Goal: Check status: Check status

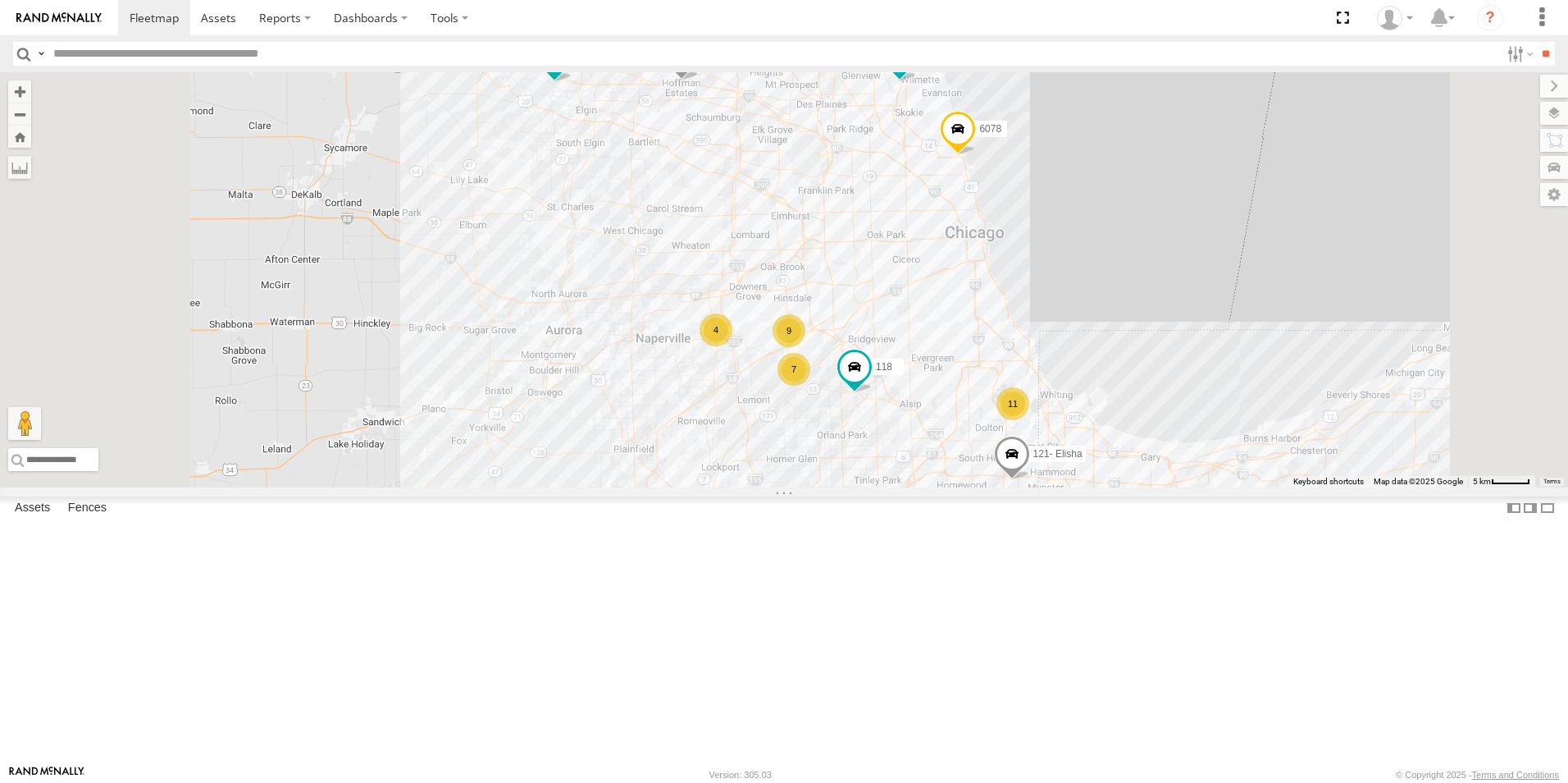
click at [699, 81] on span at bounding box center [682, 59] width 36 height 44
click at [852, 256] on div "126 - Cory F 121- Elisha 122 125 - Ken 118 6078 9 7 11 4 122 Pick Up Weston Dr …" at bounding box center [784, 280] width 1568 height 415
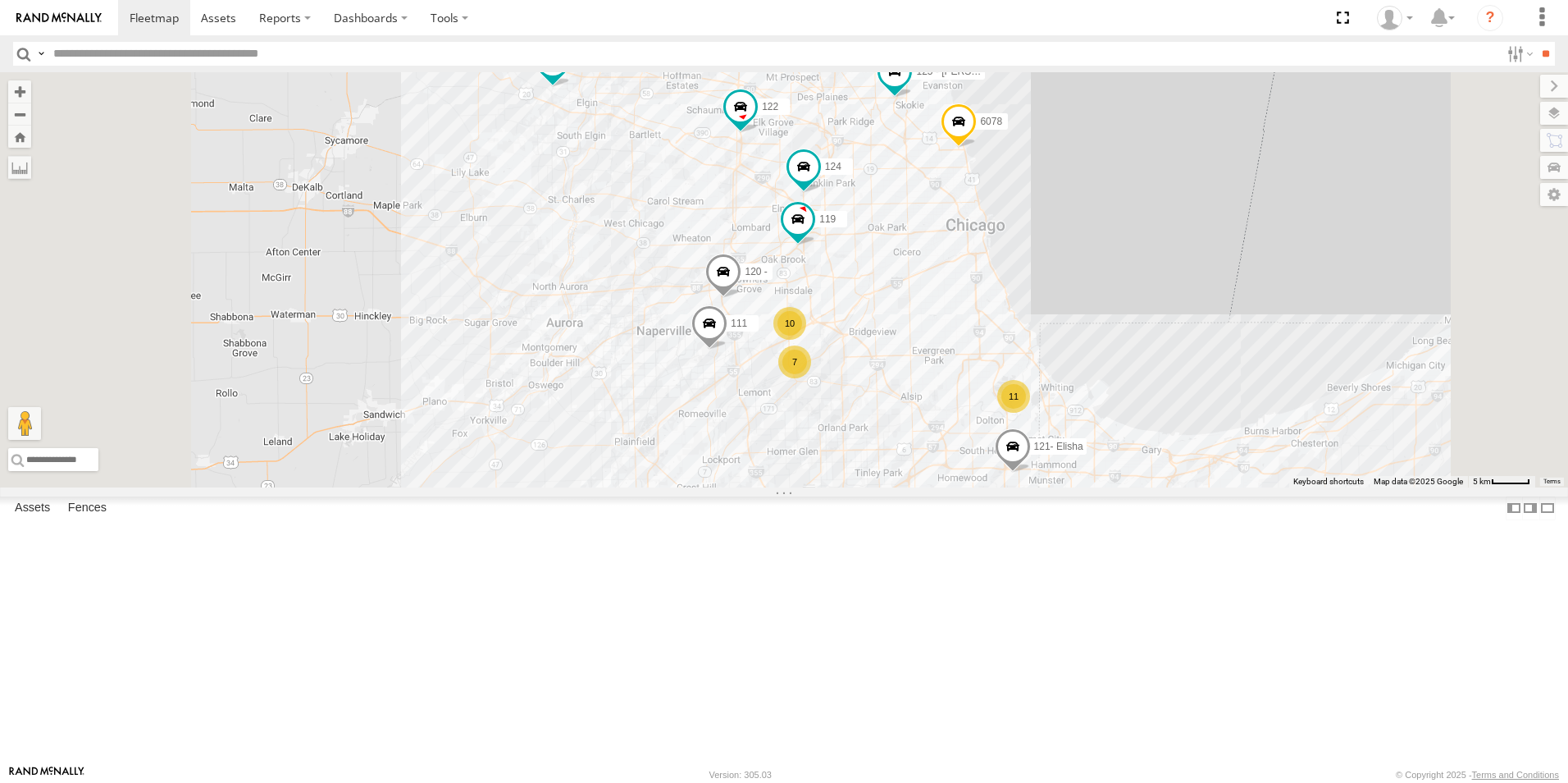
click at [0, 0] on div at bounding box center [0, 0] width 0 height 0
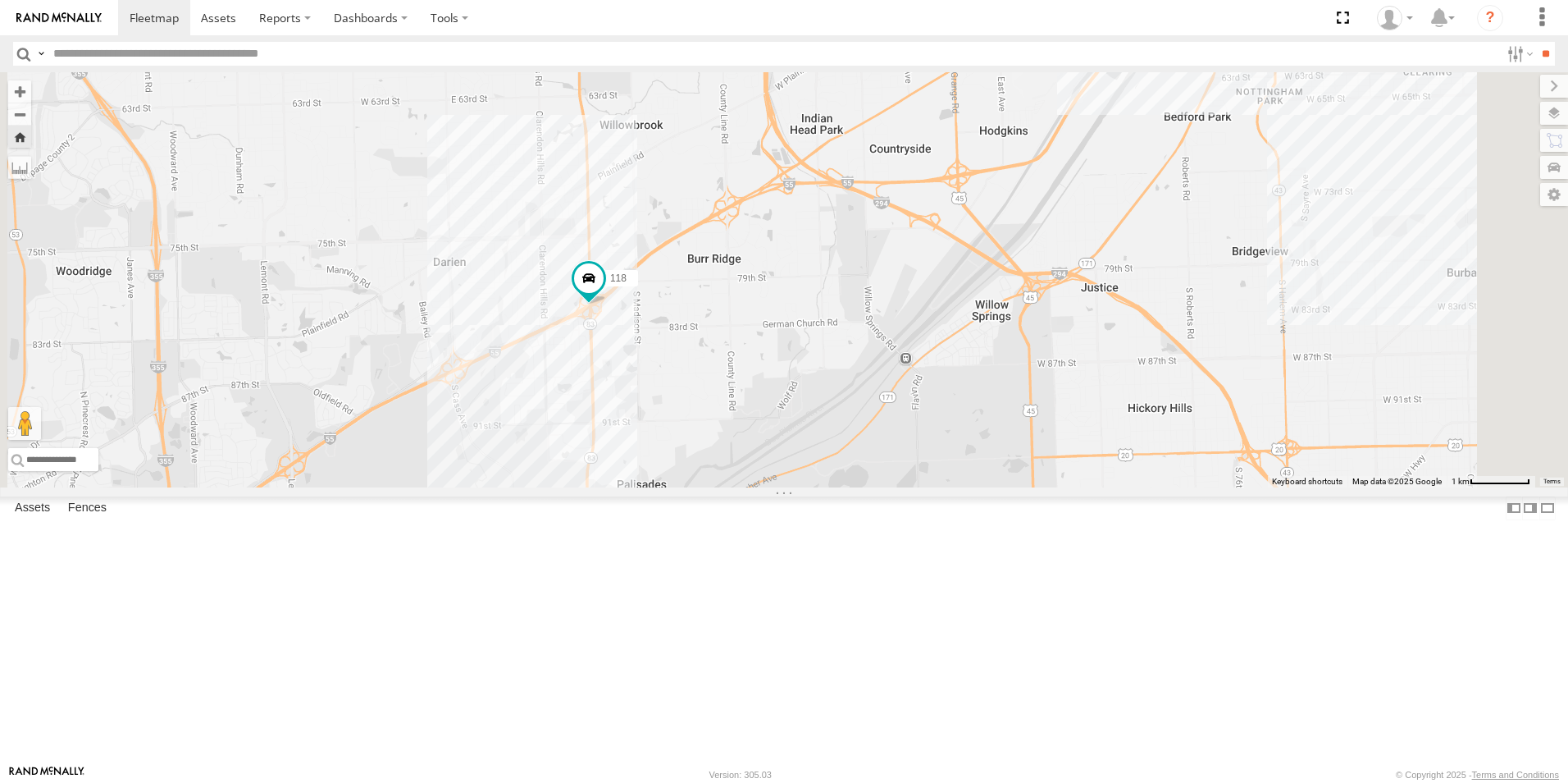
click at [0, 0] on div at bounding box center [0, 0] width 0 height 0
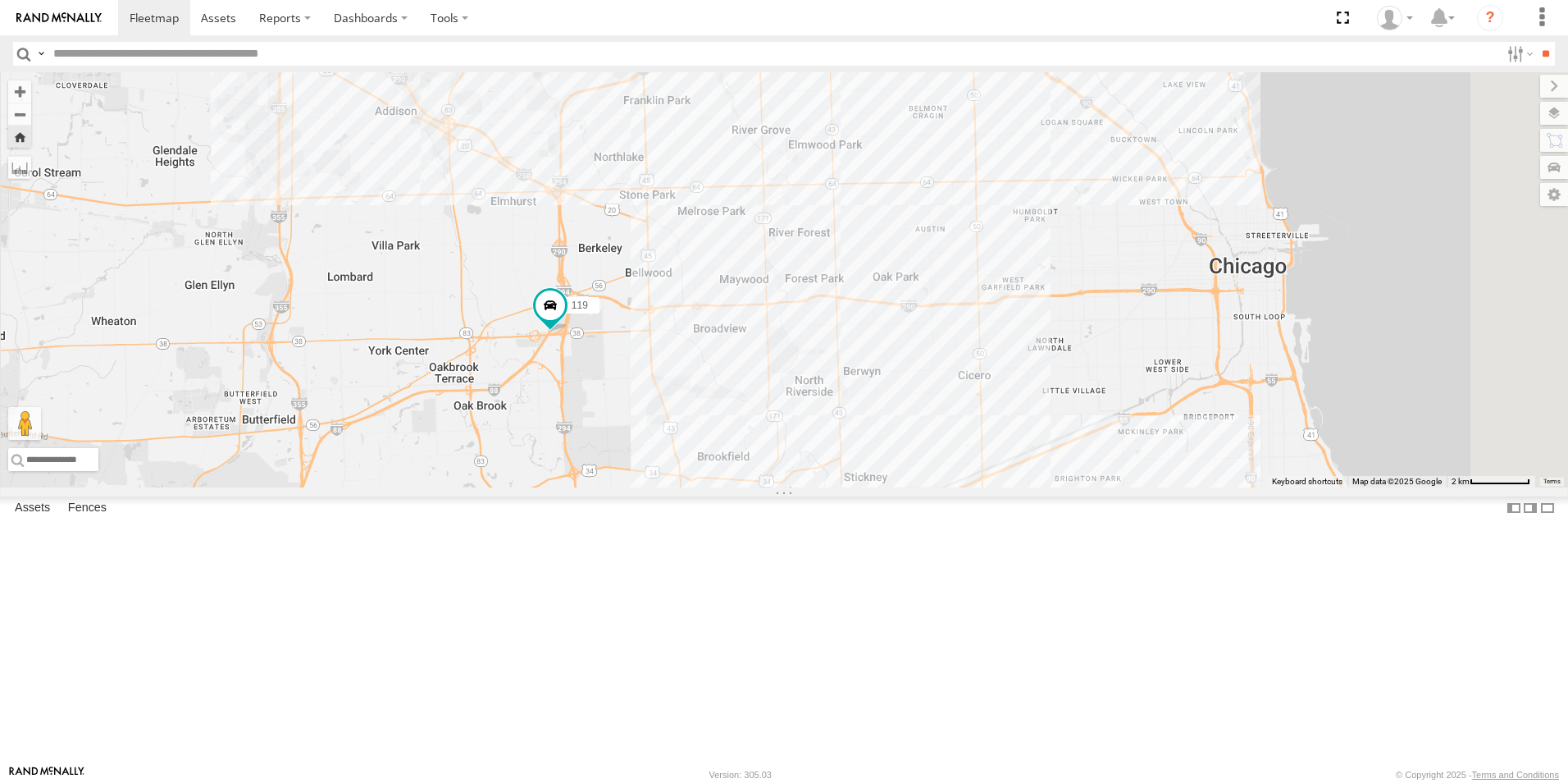
click at [0, 0] on div at bounding box center [0, 0] width 0 height 0
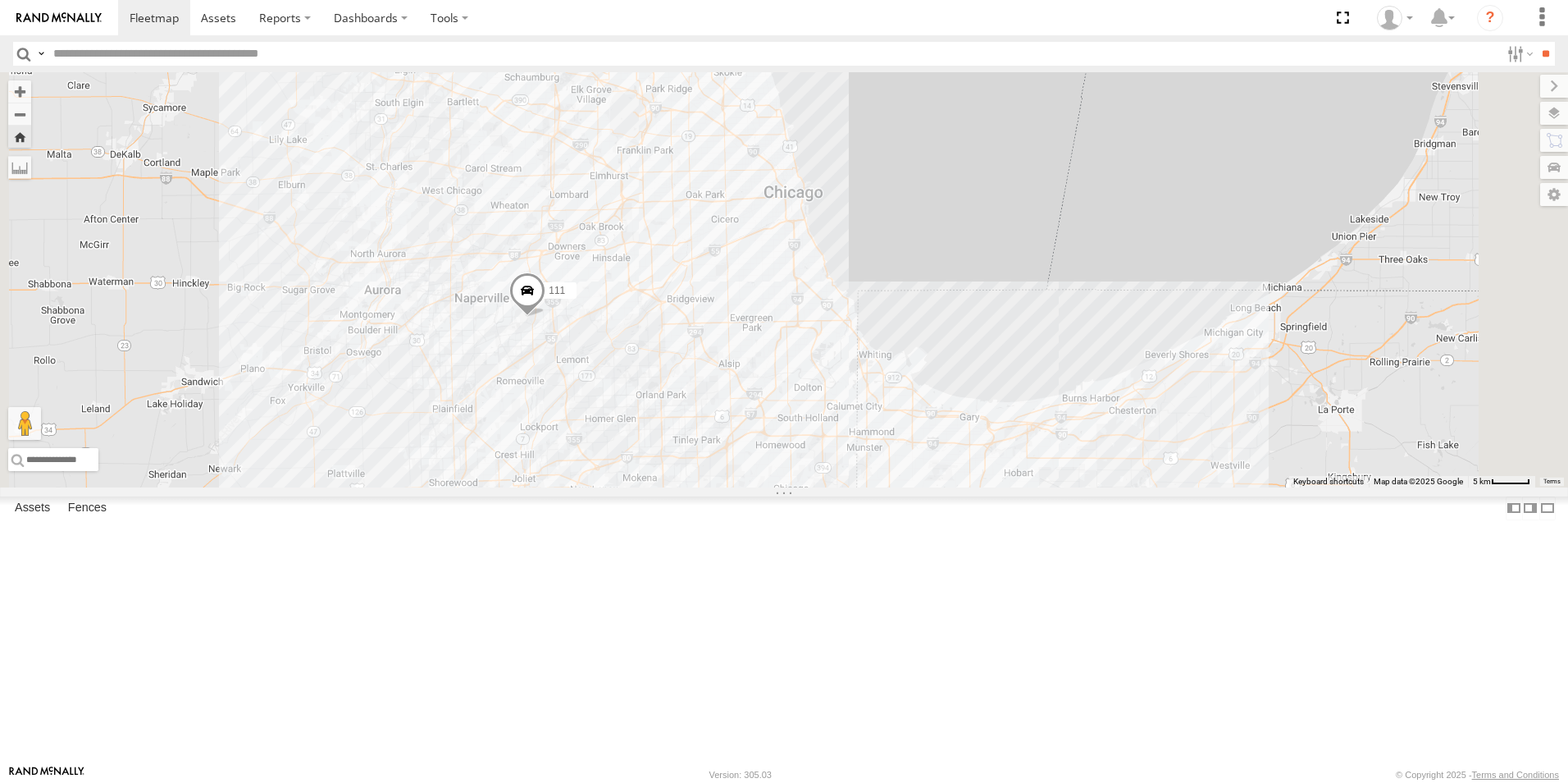
click at [0, 0] on div at bounding box center [0, 0] width 0 height 0
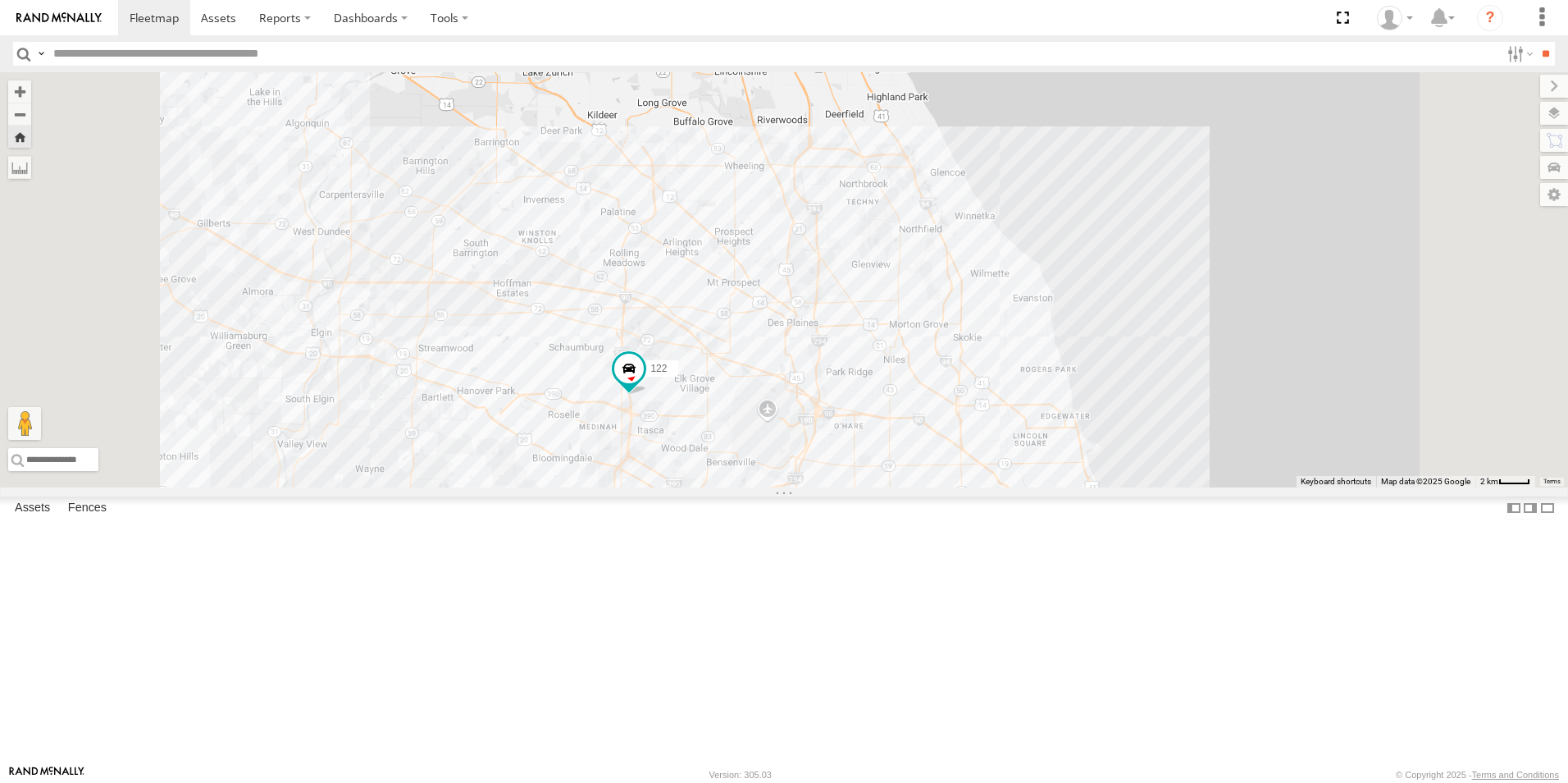
click at [0, 0] on div at bounding box center [0, 0] width 0 height 0
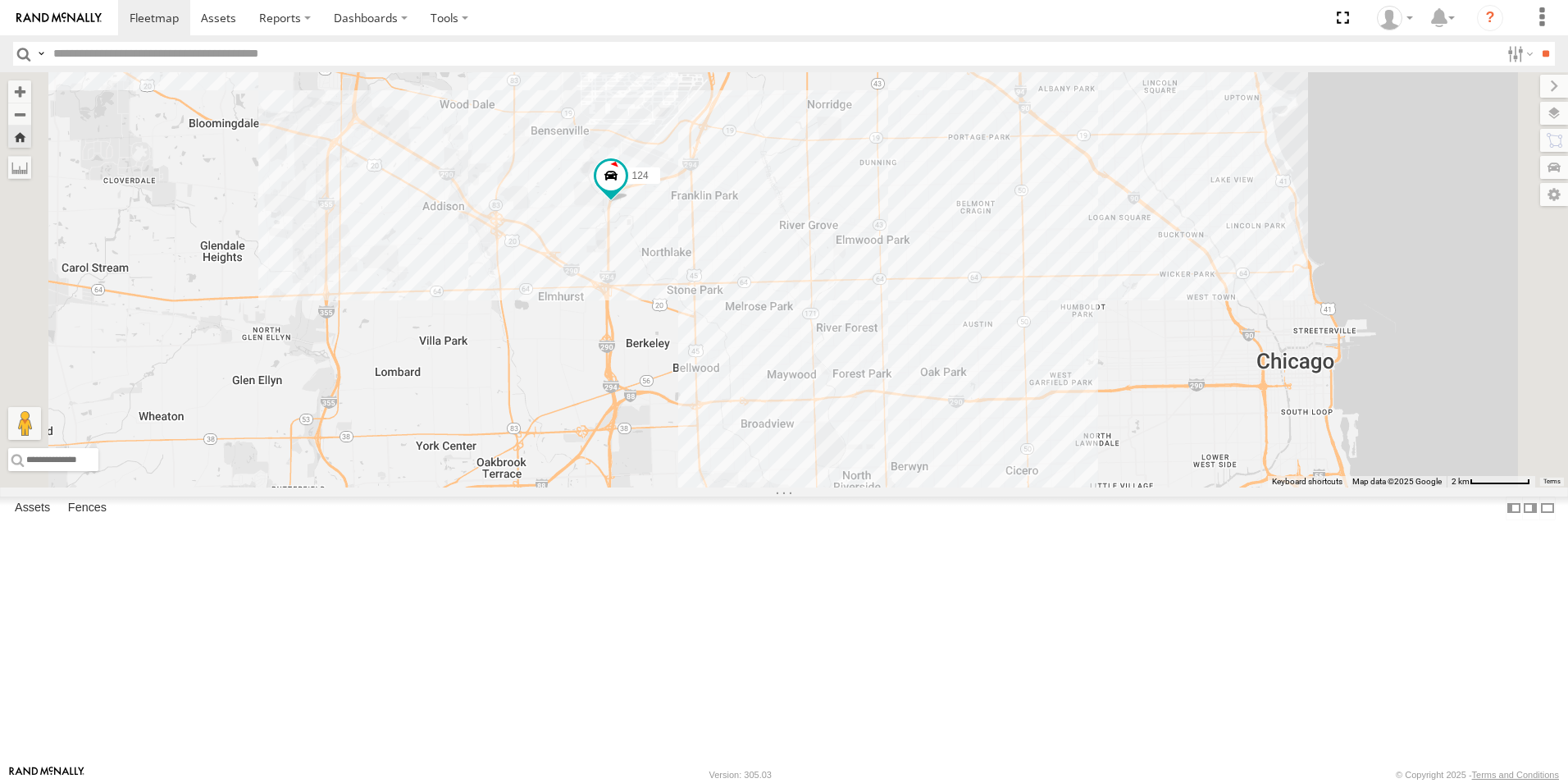
click at [49, 13] on img at bounding box center [58, 18] width 85 height 11
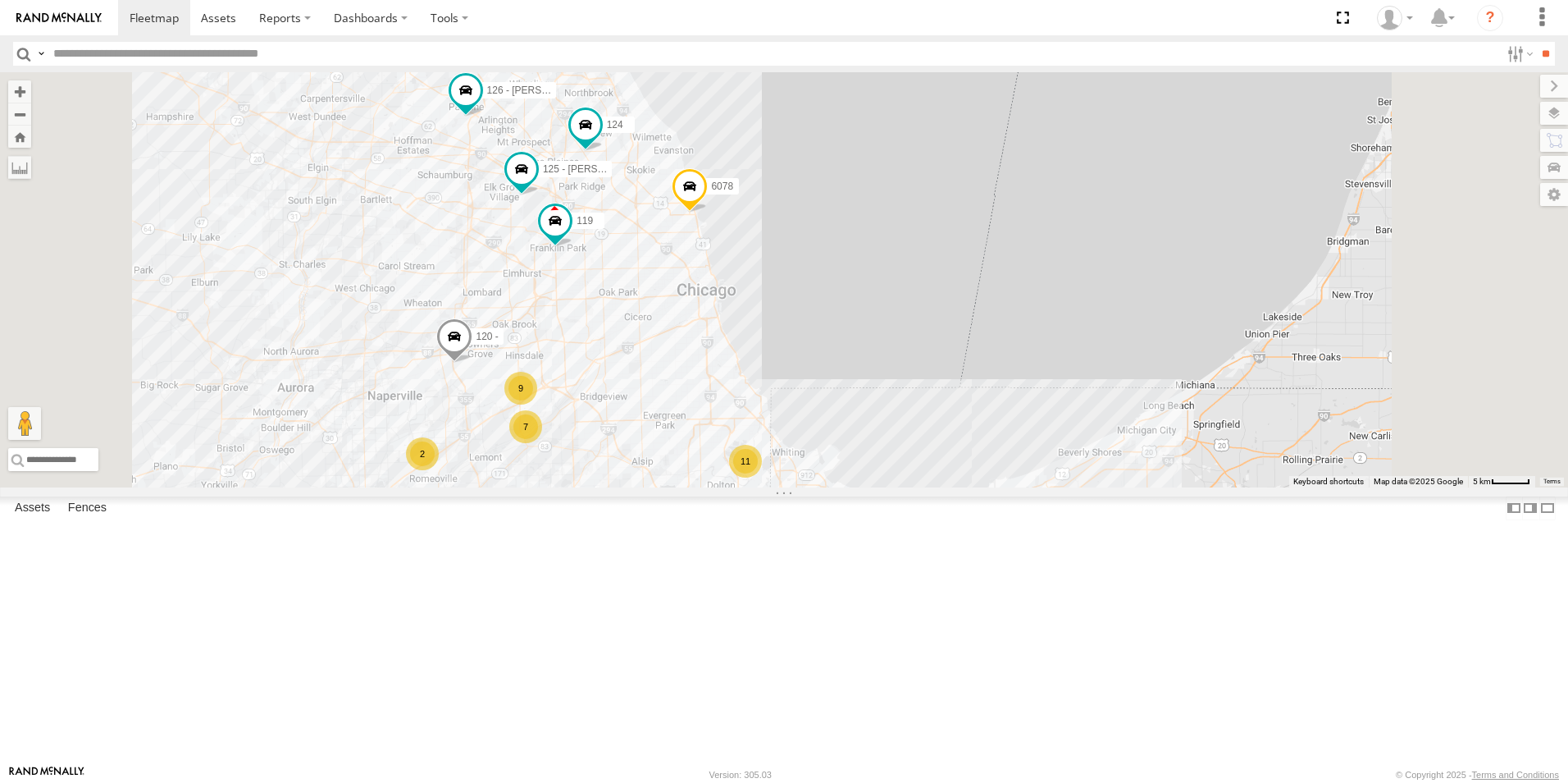
click at [78, 9] on link at bounding box center [58, 17] width 118 height 35
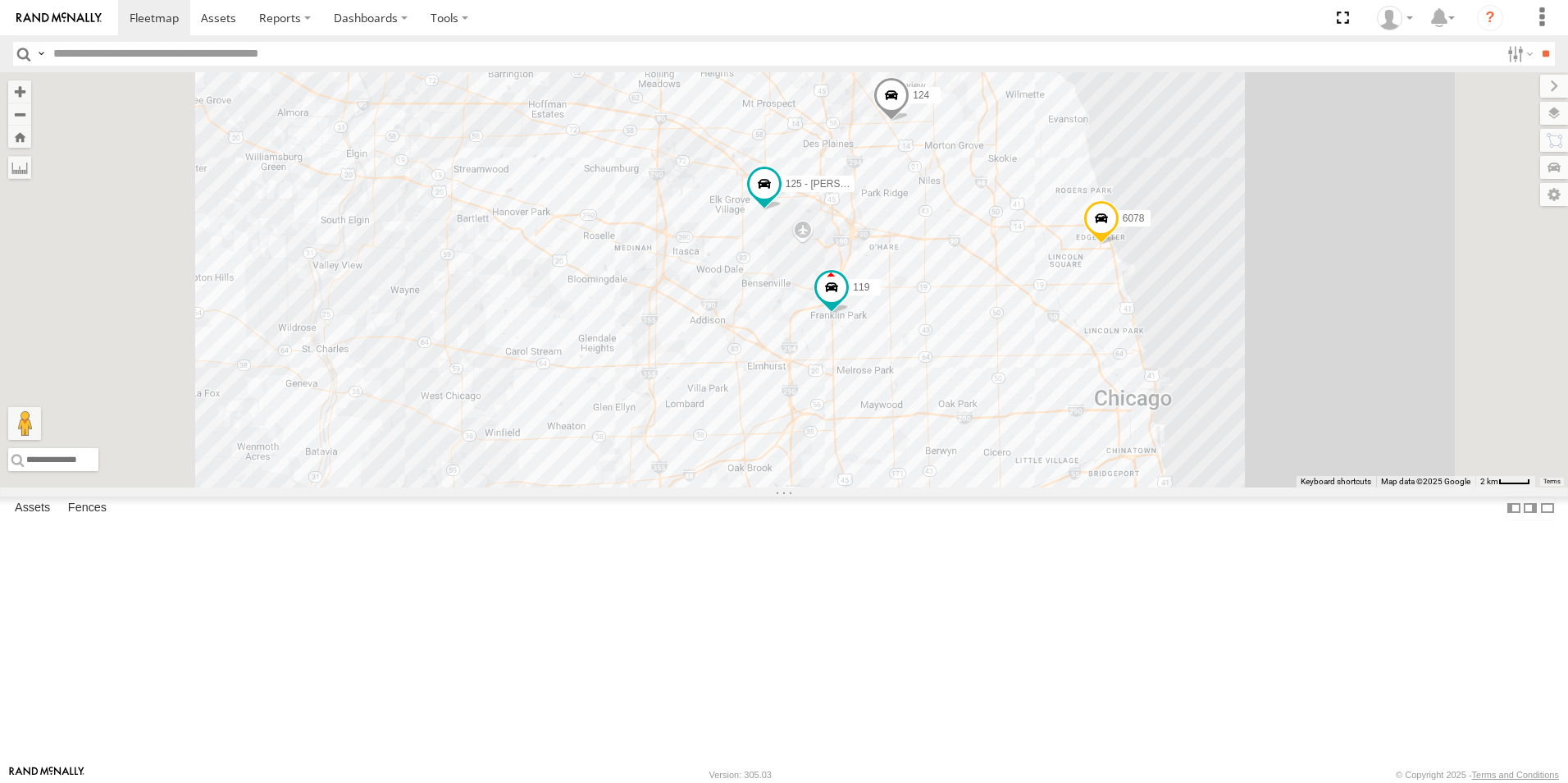
drag, startPoint x: 897, startPoint y: 401, endPoint x: 900, endPoint y: 445, distance: 44.1
click at [900, 445] on div "119 126 - [PERSON_NAME] F 121- Elisha 120 - 125 - [PERSON_NAME] 118 6078 124 9 …" at bounding box center [784, 280] width 1568 height 415
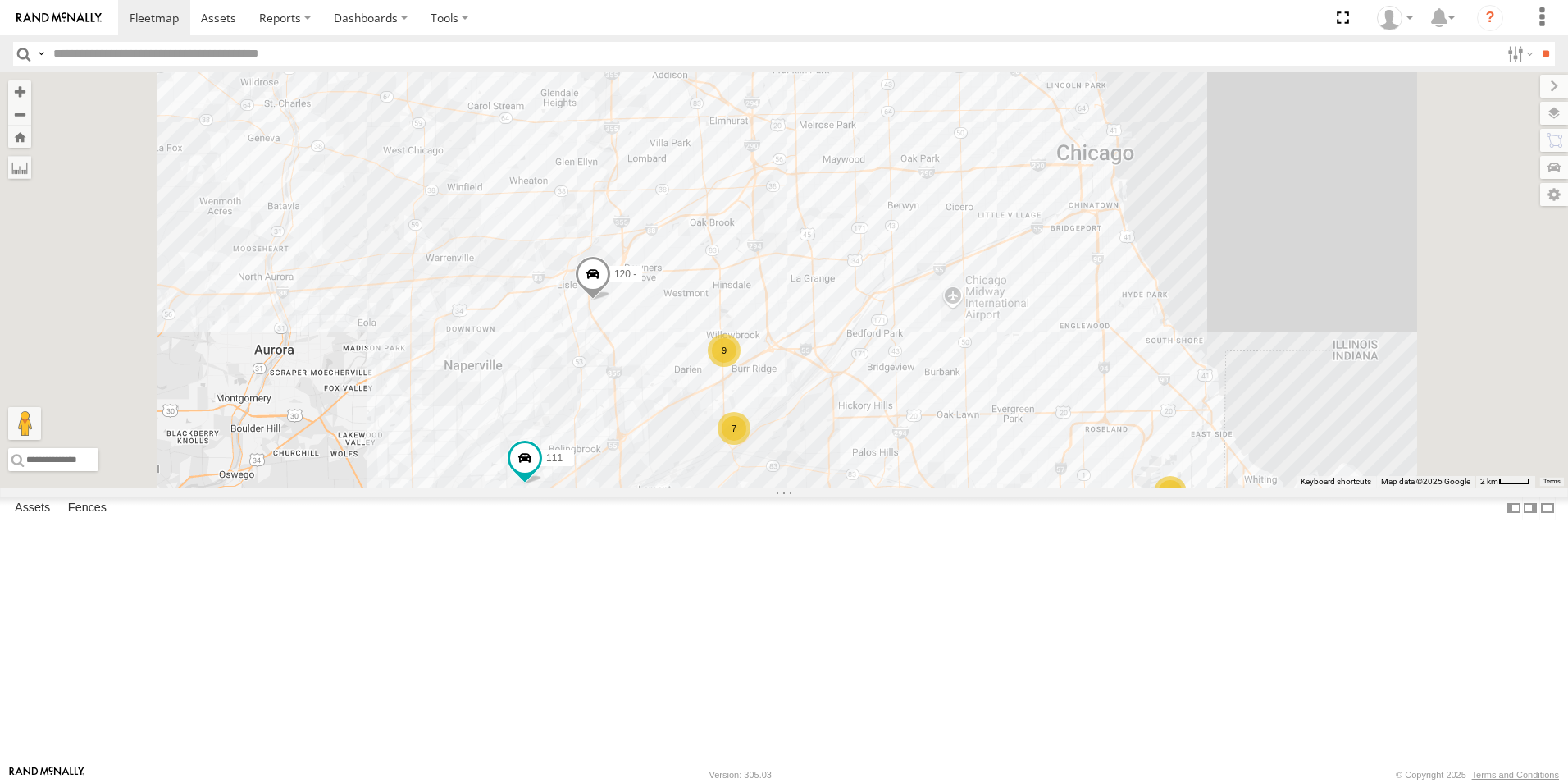
drag, startPoint x: 864, startPoint y: 576, endPoint x: 826, endPoint y: 324, distance: 254.8
click at [826, 324] on div "119 126 - [PERSON_NAME] F 121- Elisha 120 - 125 - [PERSON_NAME] 118 6078 124 9 …" at bounding box center [784, 280] width 1568 height 415
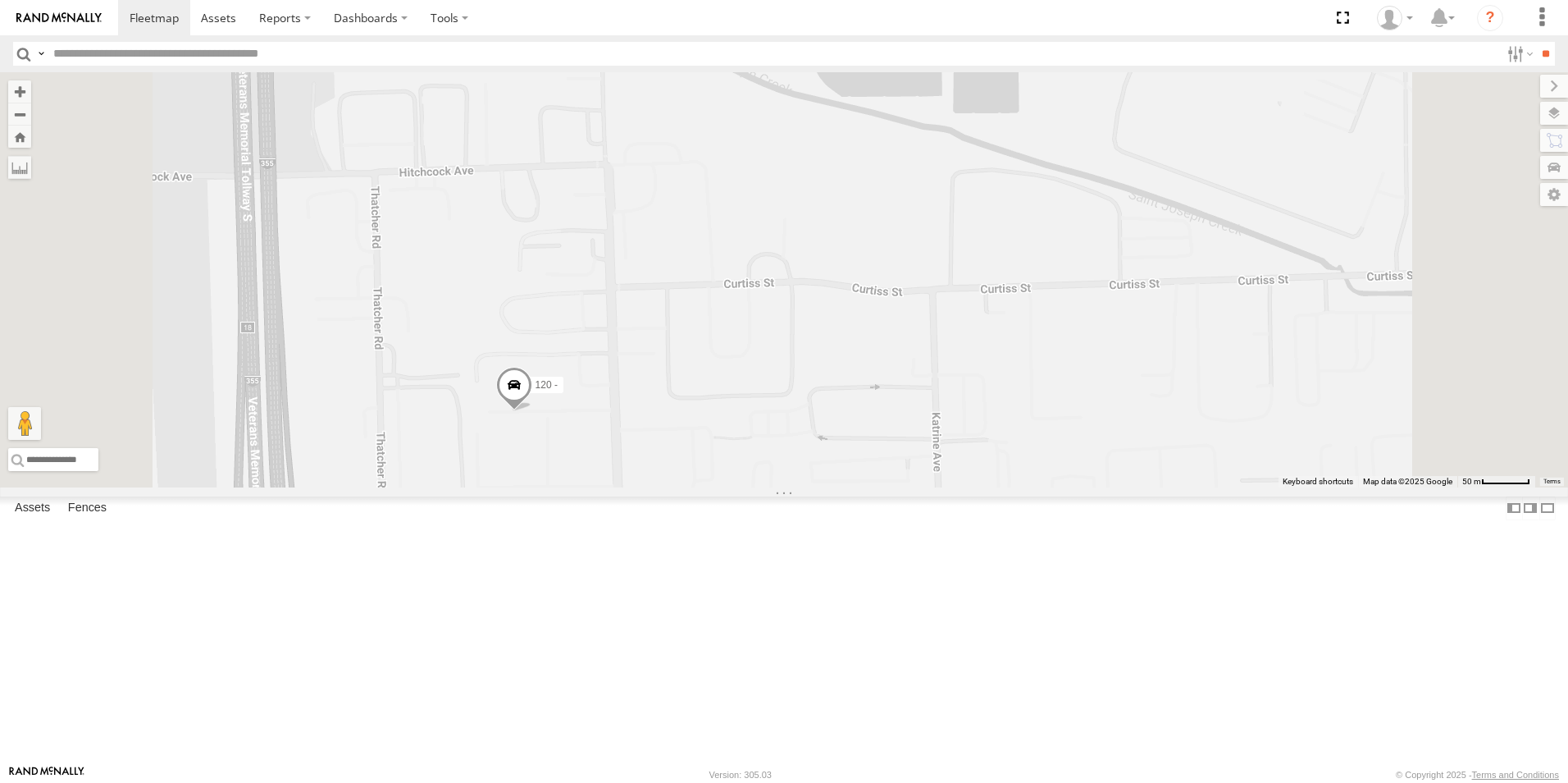
click at [0, 0] on div at bounding box center [0, 0] width 0 height 0
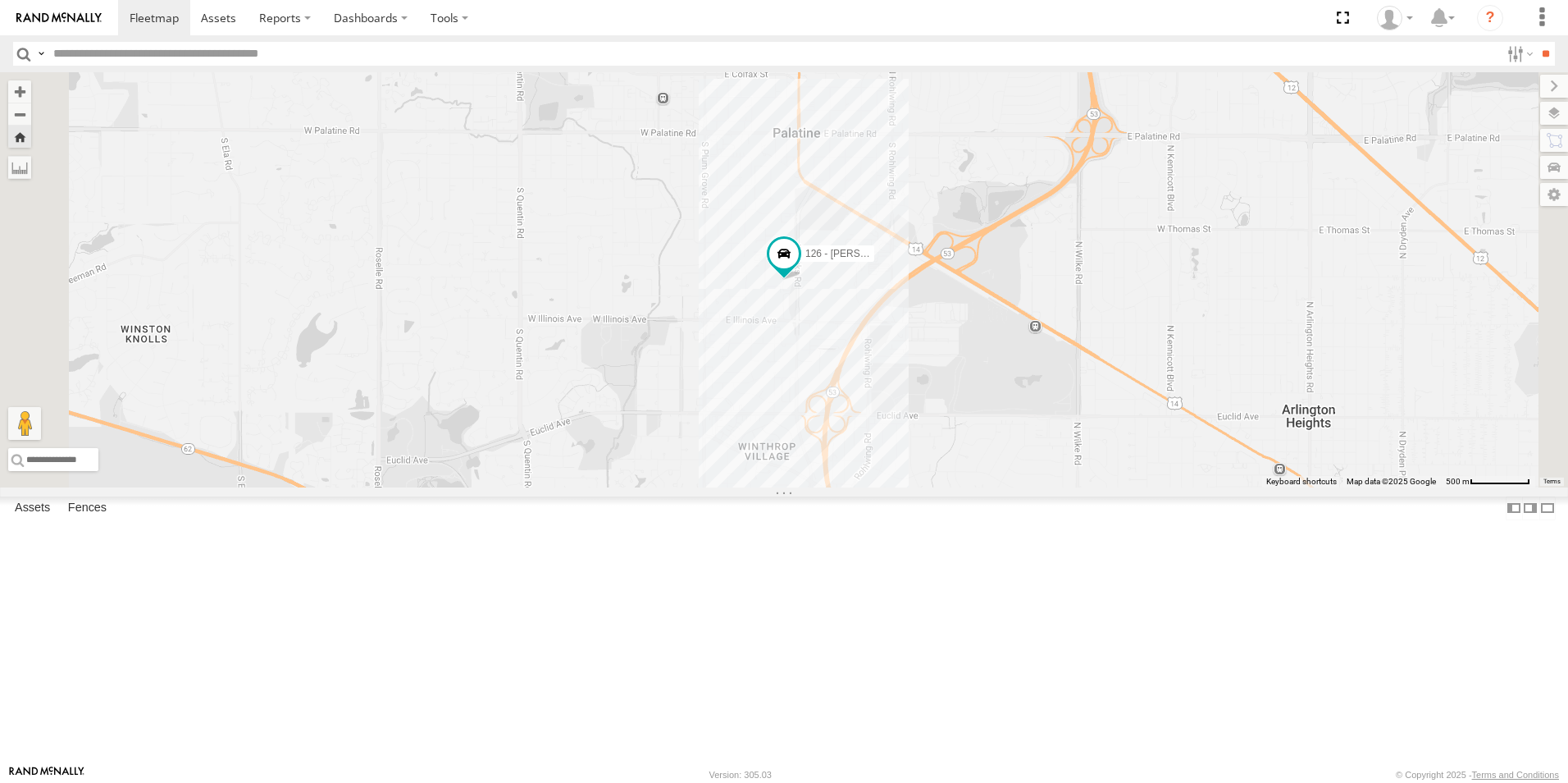
click at [51, 31] on link at bounding box center [58, 17] width 118 height 35
